Goal: Information Seeking & Learning: Learn about a topic

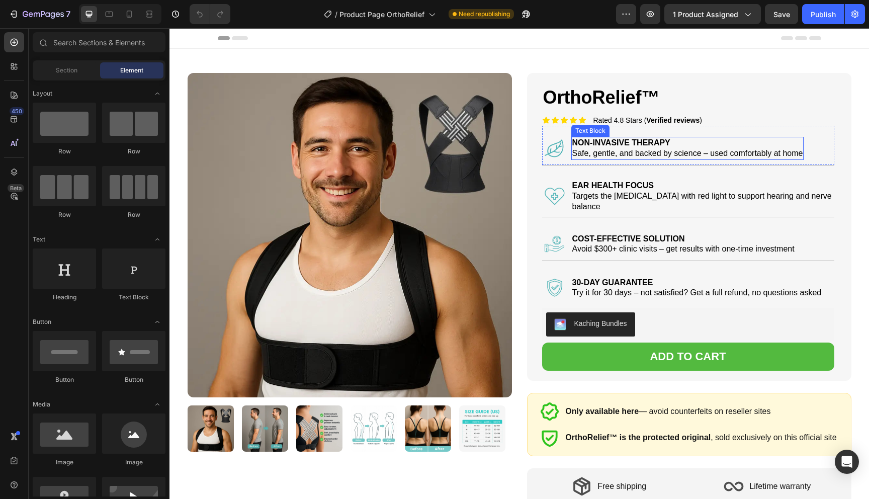
click at [608, 145] on strong "NON-INVASIVE THERAPY" at bounding box center [621, 142] width 98 height 9
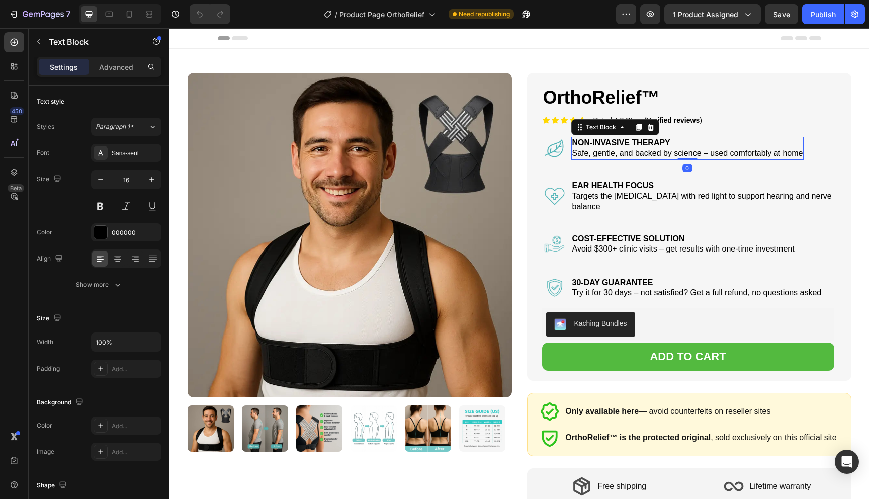
click at [609, 145] on strong "NON-INVASIVE THERAPY" at bounding box center [621, 142] width 98 height 9
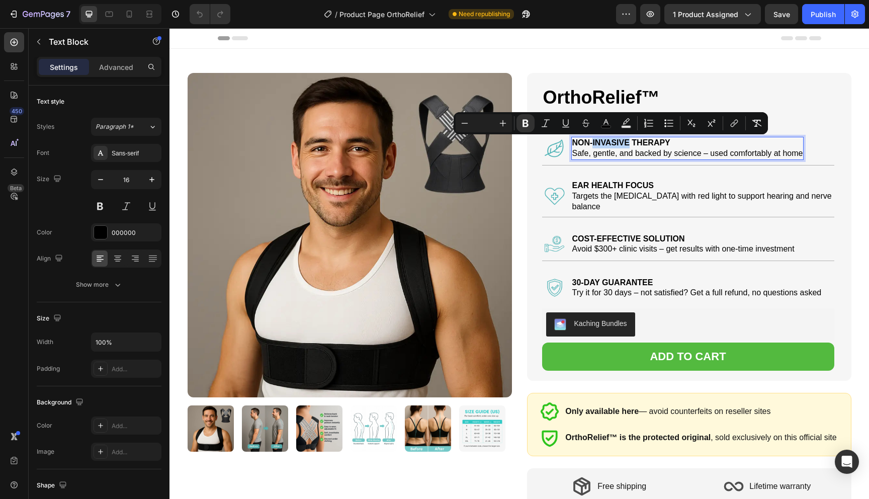
click at [609, 145] on strong "NON-INVASIVE THERAPY" at bounding box center [621, 142] width 98 height 9
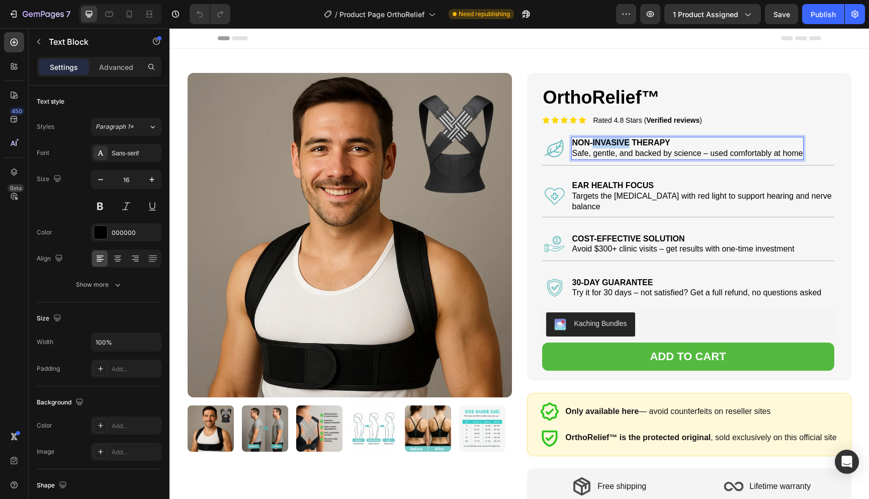
click at [609, 145] on strong "NON-INVASIVE THERAPY" at bounding box center [621, 142] width 98 height 9
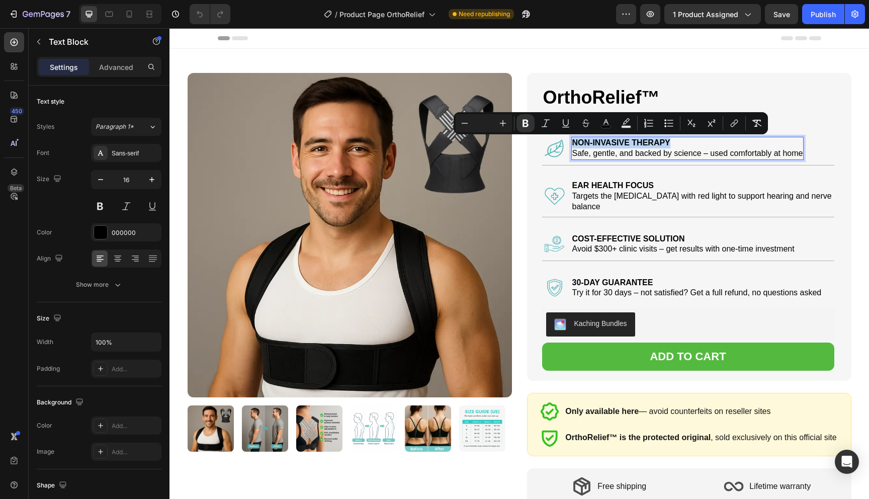
click at [609, 145] on strong "NON-INVASIVE THERAPY" at bounding box center [621, 142] width 98 height 9
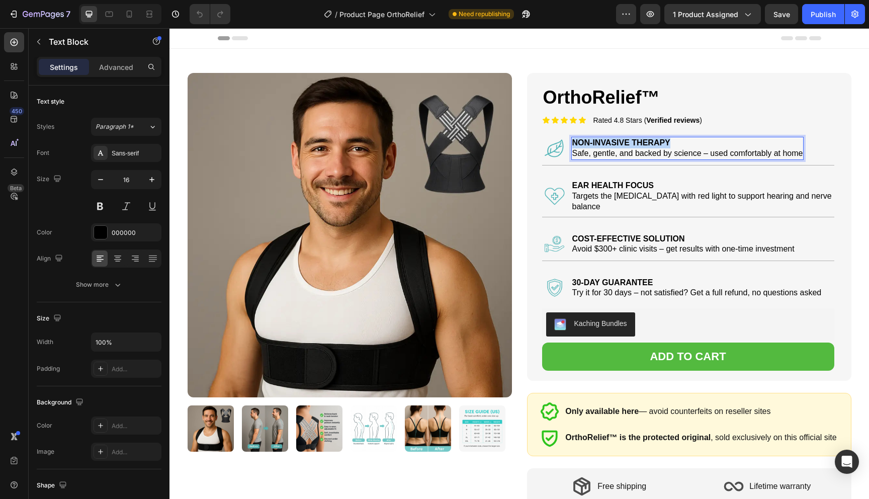
click at [609, 145] on strong "NON-INVASIVE THERAPY" at bounding box center [621, 142] width 98 height 9
click at [645, 155] on span "Safe, gentle, and backed by science – used comfortably at home" at bounding box center [687, 153] width 231 height 9
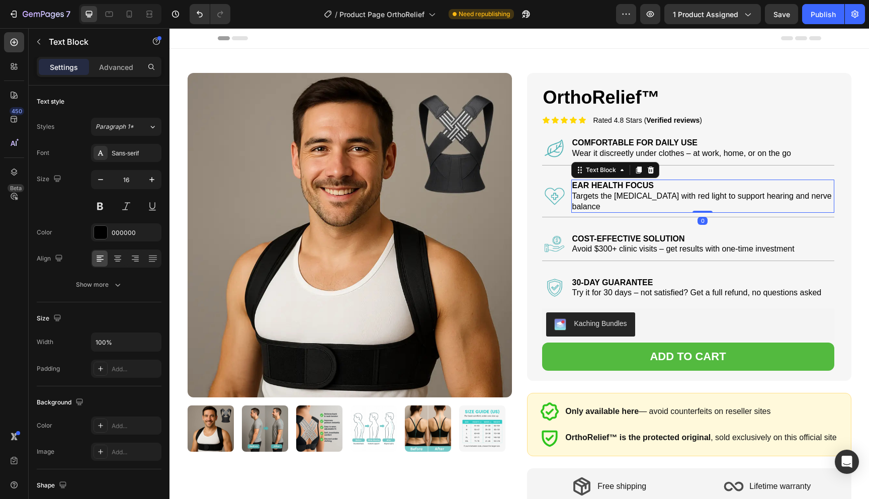
click at [598, 182] on p "EAR HEALTH FOCUS" at bounding box center [702, 186] width 261 height 11
click at [631, 194] on span "Targets the [MEDICAL_DATA] with red light to support hearing and nerve balance" at bounding box center [701, 201] width 259 height 19
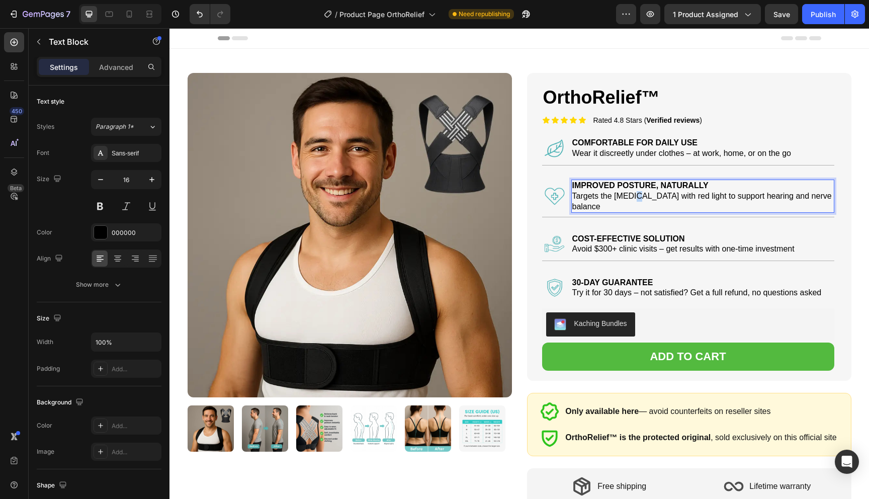
click at [631, 194] on span "Targets the [MEDICAL_DATA] with red light to support hearing and nerve balance" at bounding box center [701, 201] width 259 height 19
click at [669, 238] on strong "COST-EFFECTIVE SOLUTION" at bounding box center [628, 238] width 113 height 9
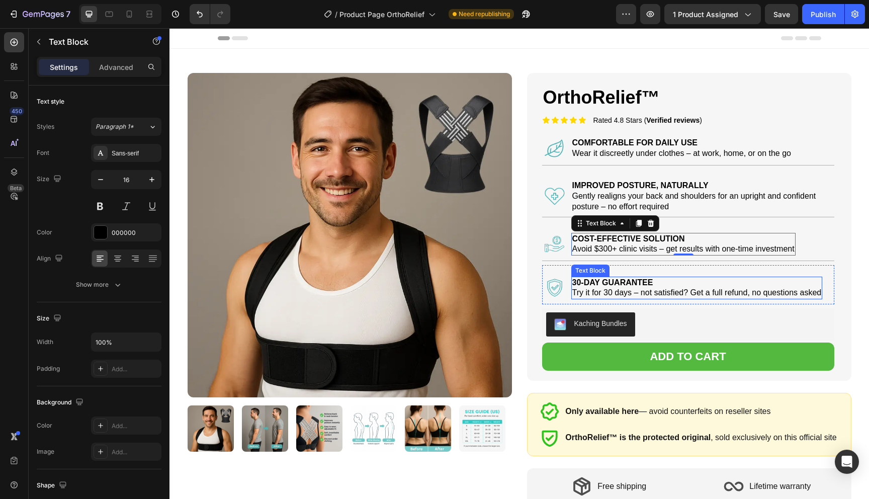
click at [599, 282] on strong "30-DAY GUARANTEE" at bounding box center [612, 282] width 81 height 9
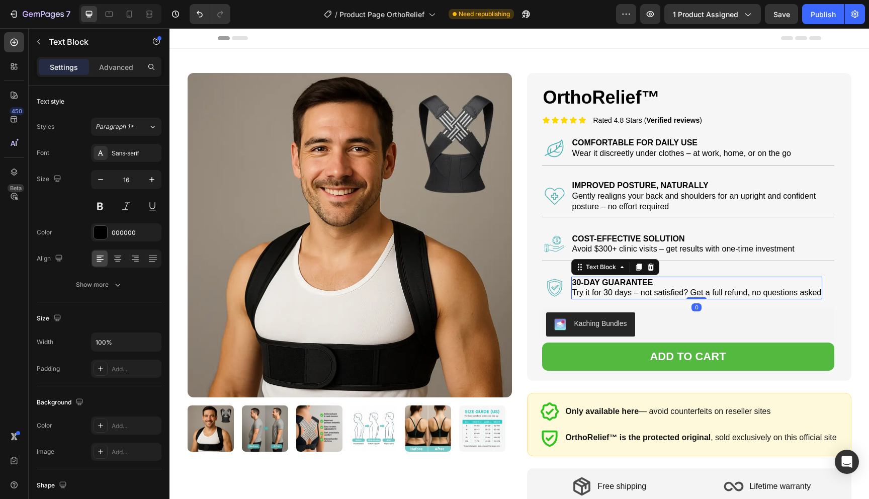
click at [599, 282] on strong "30-DAY GUARANTEE" at bounding box center [612, 282] width 81 height 9
click at [621, 294] on span "Try it for 30 days – not satisfied? Get a full refund, no questions asked" at bounding box center [696, 292] width 249 height 9
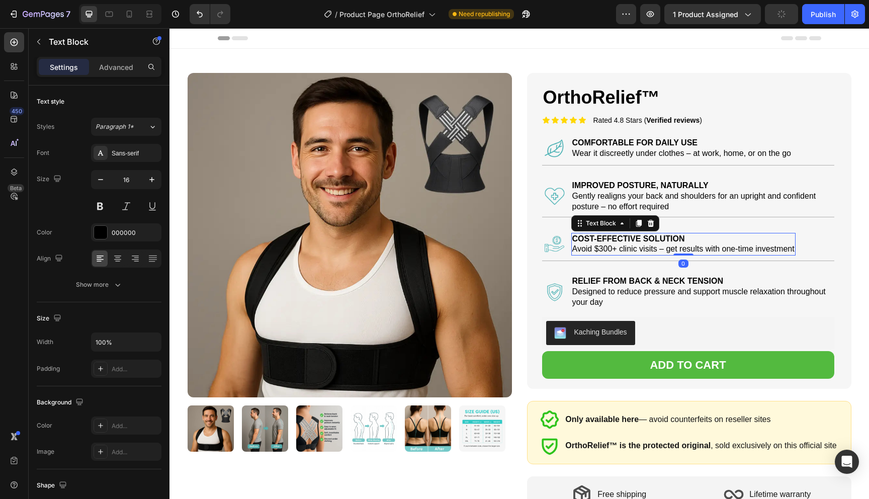
click at [648, 240] on strong "COST-EFFECTIVE SOLUTION" at bounding box center [628, 238] width 113 height 9
click at [608, 252] on span "Avoid $300+ clinic visits – get results with one-time investment" at bounding box center [683, 248] width 222 height 9
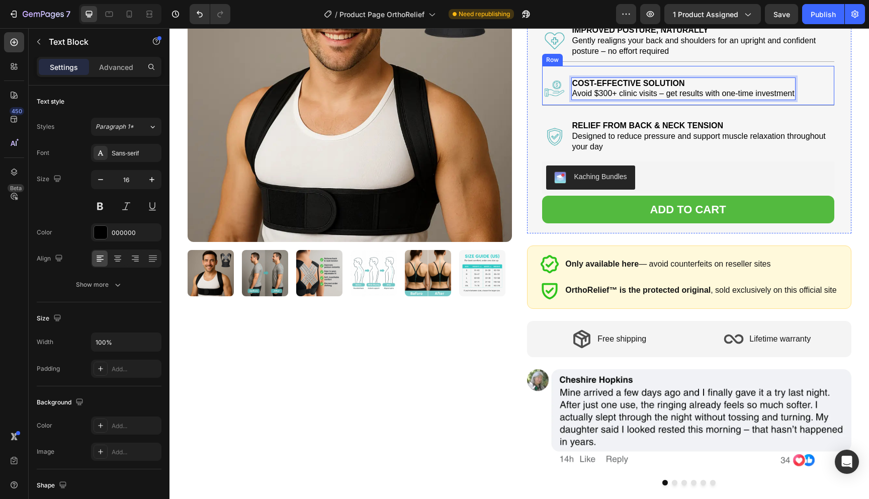
scroll to position [158, 0]
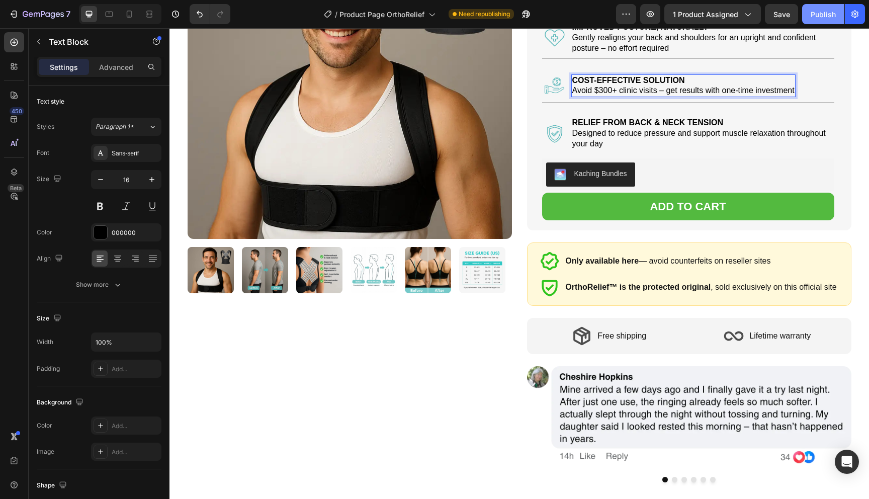
click at [815, 16] on div "Publish" at bounding box center [823, 14] width 25 height 11
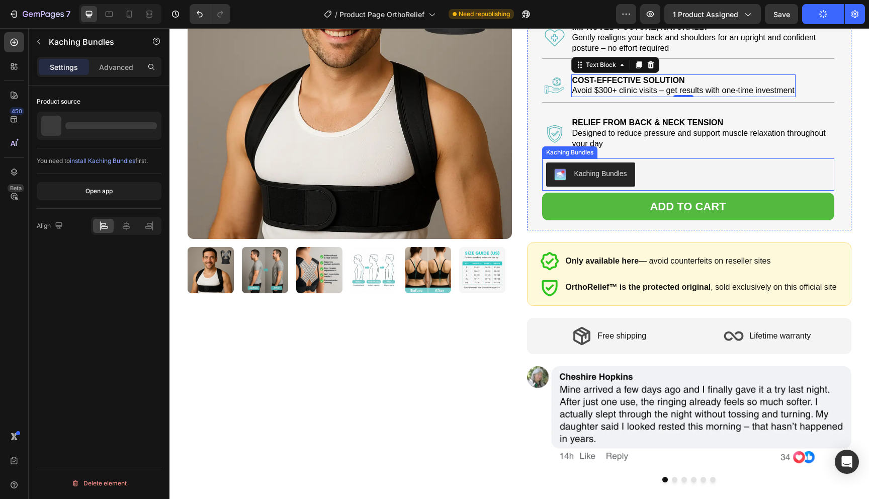
click at [602, 173] on div "Kaching Bundles" at bounding box center [600, 173] width 53 height 11
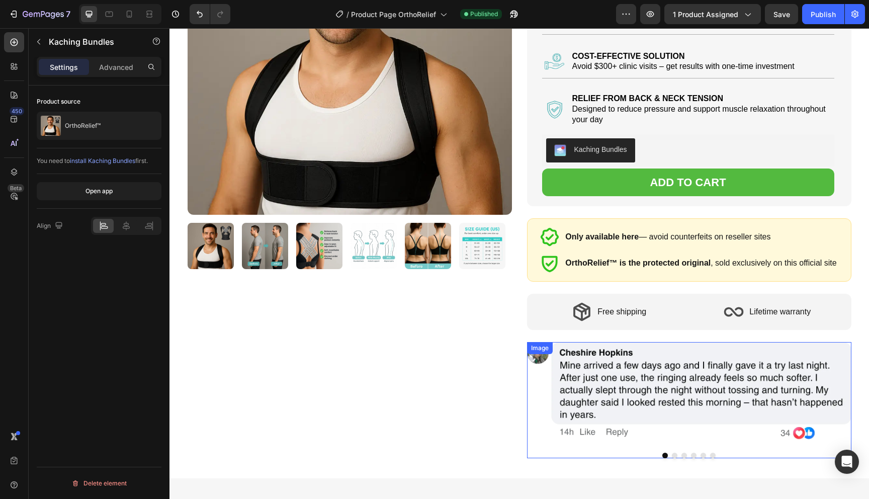
scroll to position [0, 0]
